Goal: Feedback & Contribution: Leave review/rating

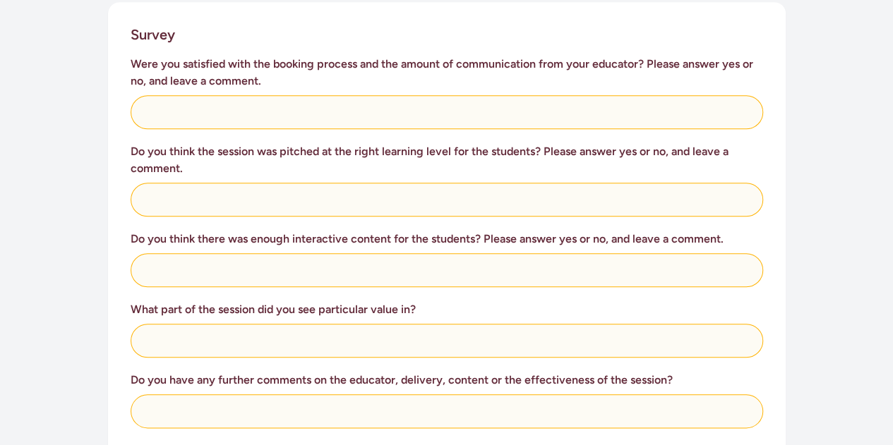
scroll to position [587, 0]
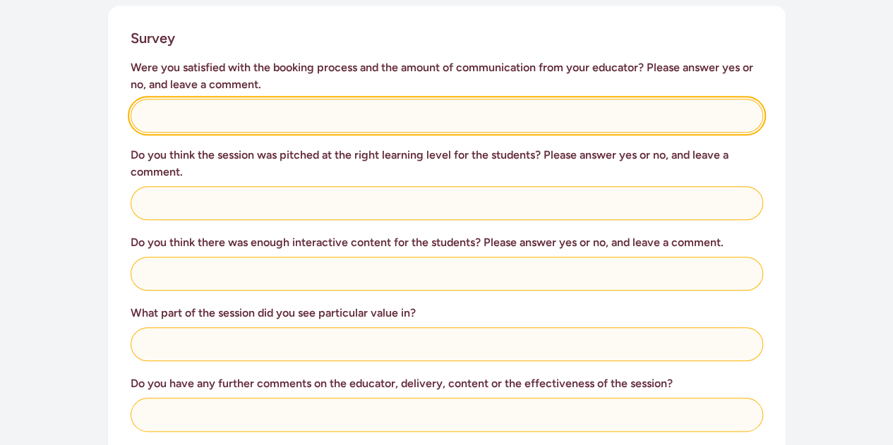
click at [258, 99] on input "text" at bounding box center [447, 116] width 633 height 34
type input "t"
type input "yes"
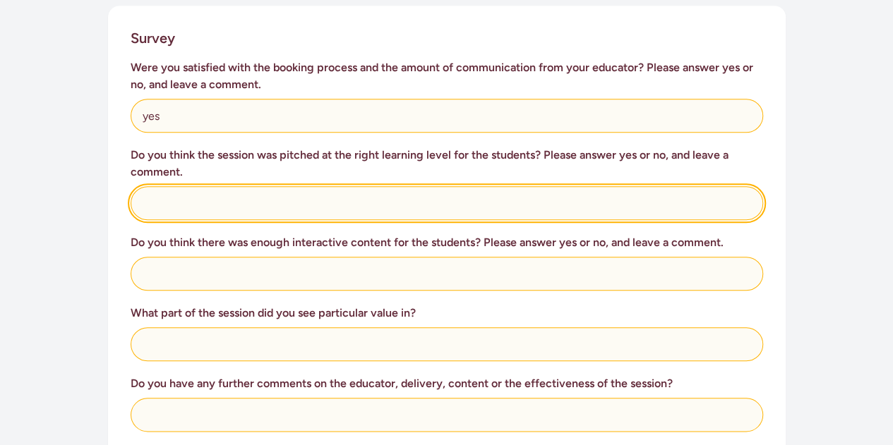
click at [213, 186] on input "text" at bounding box center [447, 203] width 633 height 34
type input "yes"
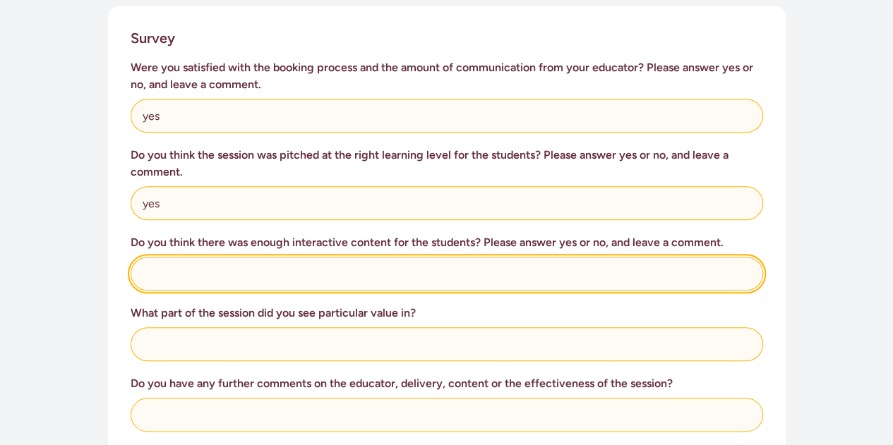
click at [205, 257] on input "text" at bounding box center [447, 274] width 633 height 34
type input "yes"
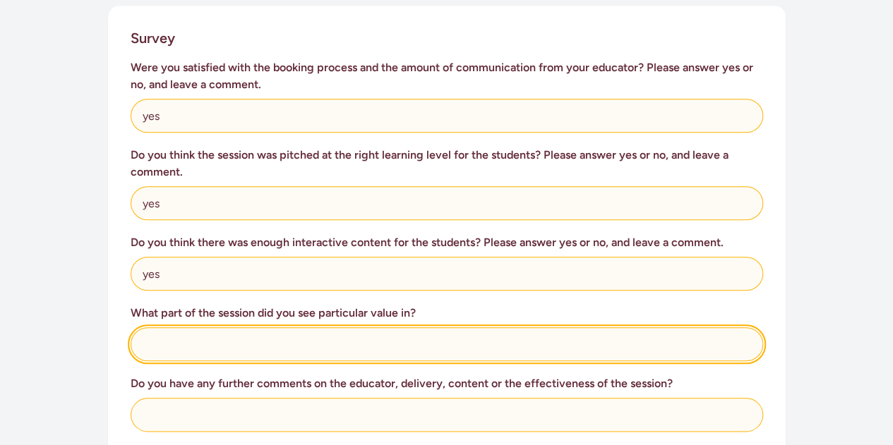
click at [212, 328] on input "text" at bounding box center [447, 345] width 633 height 34
click at [173, 329] on input "the pratical" at bounding box center [447, 345] width 633 height 34
type input "the practical aspect"
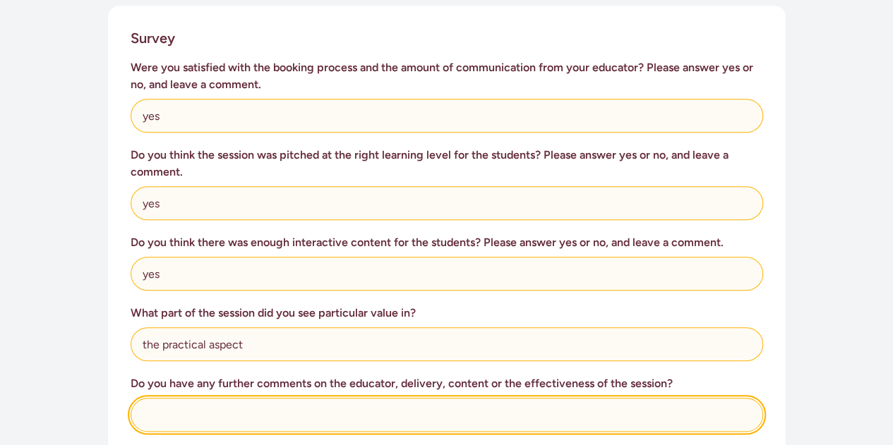
click at [209, 404] on input "text" at bounding box center [447, 415] width 633 height 34
click at [243, 398] on input "Whaea [PERSON_NAME] was onpoint. Great with my class" at bounding box center [447, 415] width 633 height 34
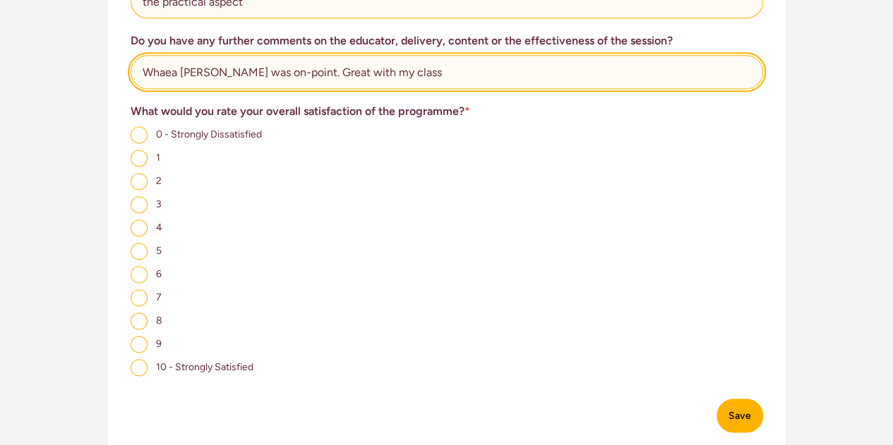
scroll to position [933, 0]
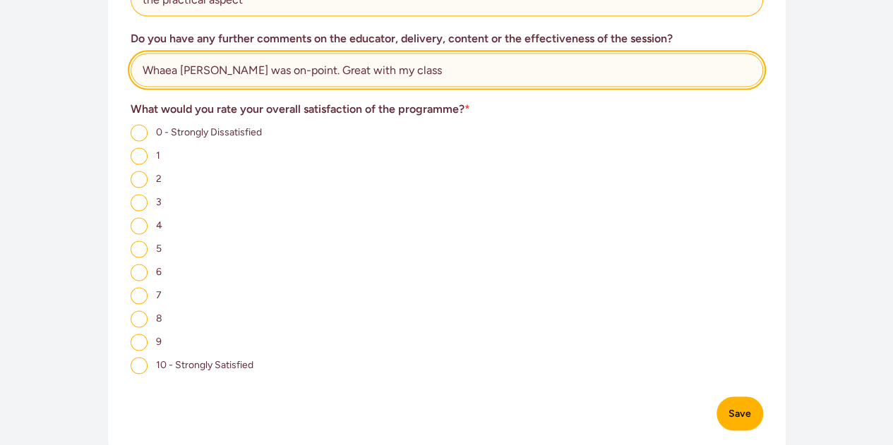
type input "Whaea [PERSON_NAME] was on-point. Great with my class"
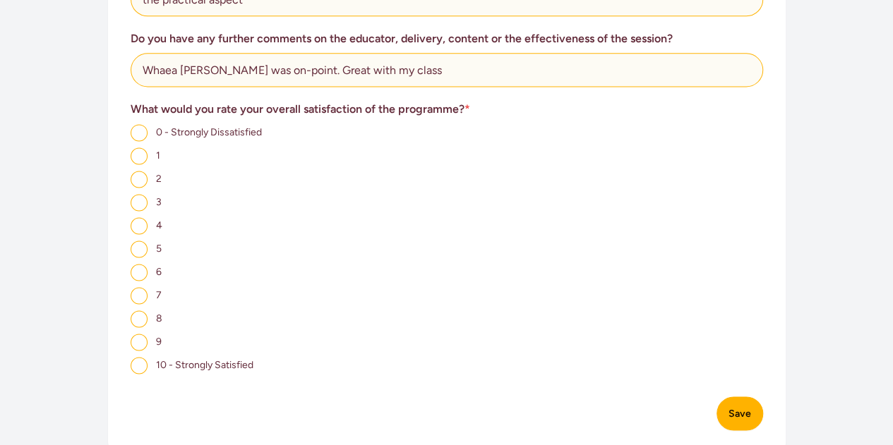
click at [148, 362] on label "10 - Strongly Satisfied" at bounding box center [192, 364] width 123 height 13
click at [148, 362] on input "10 - Strongly Satisfied" at bounding box center [139, 365] width 17 height 17
radio input "true"
click at [743, 407] on button "Save" at bounding box center [740, 414] width 47 height 34
